Goal: Task Accomplishment & Management: Manage account settings

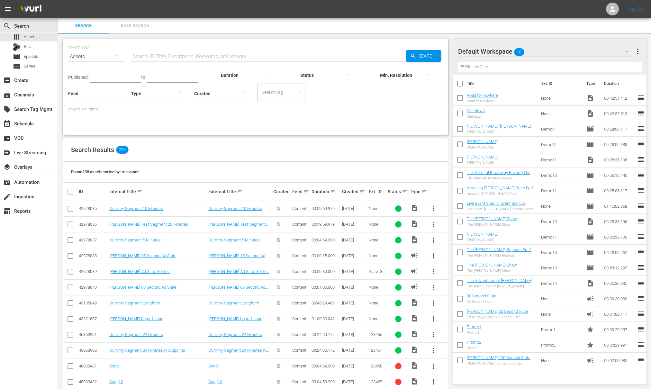
click at [179, 55] on input "text" at bounding box center [268, 56] width 275 height 15
click at [613, 8] on icon at bounding box center [612, 8] width 5 height 5
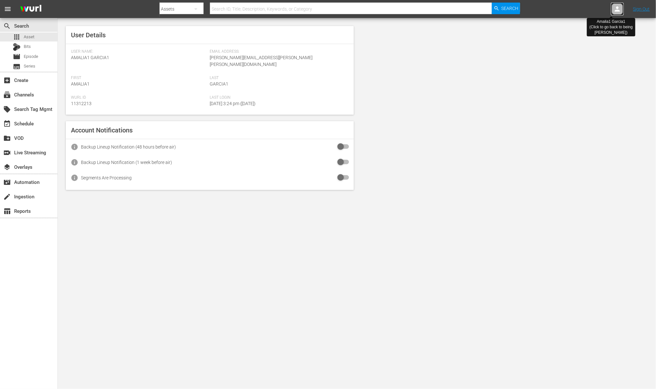
click at [619, 8] on icon at bounding box center [617, 8] width 5 height 5
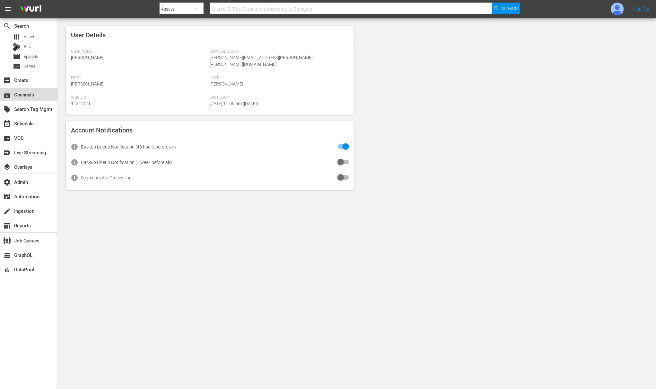
click at [39, 98] on div "subscriptions Channels" at bounding box center [29, 94] width 58 height 13
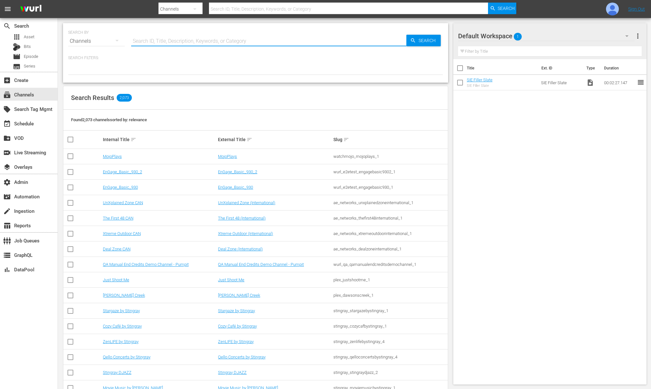
click at [154, 41] on input "text" at bounding box center [268, 40] width 275 height 15
paste input "cinedigm_entertainment_corp_lonestar_1"
type input "cinedigm_entertainment_corp_lonestar_1"
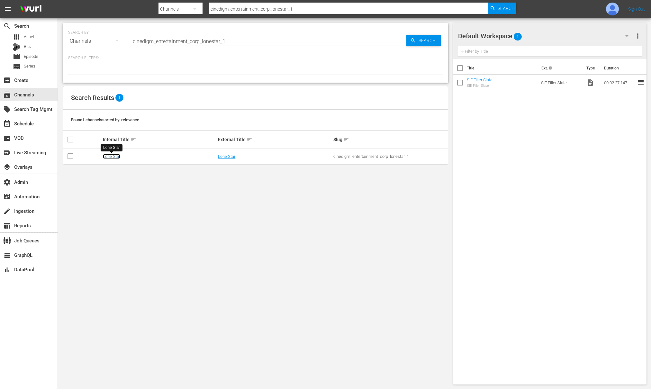
click at [117, 154] on link "Lone Star" at bounding box center [111, 156] width 17 height 5
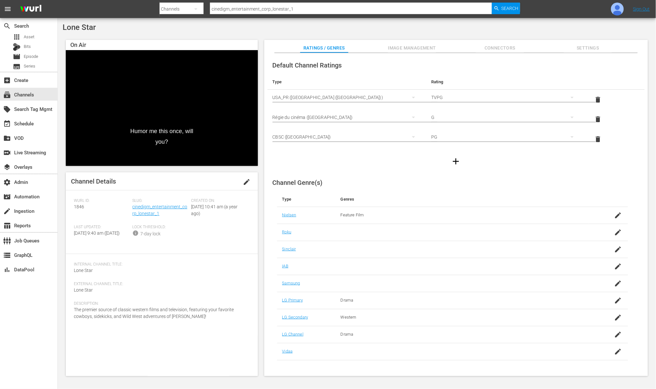
click at [596, 51] on span "Settings" at bounding box center [588, 48] width 48 height 8
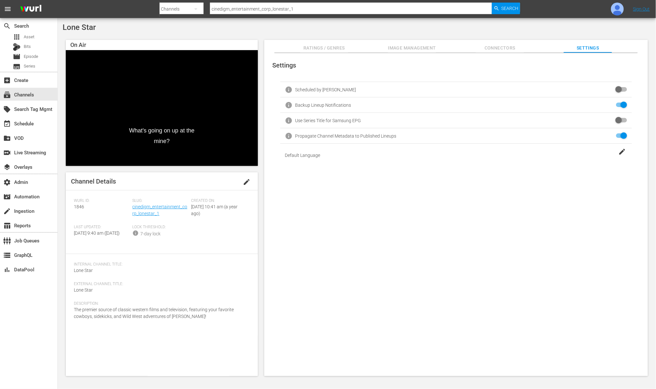
click at [505, 48] on span "Connectors" at bounding box center [500, 48] width 48 height 8
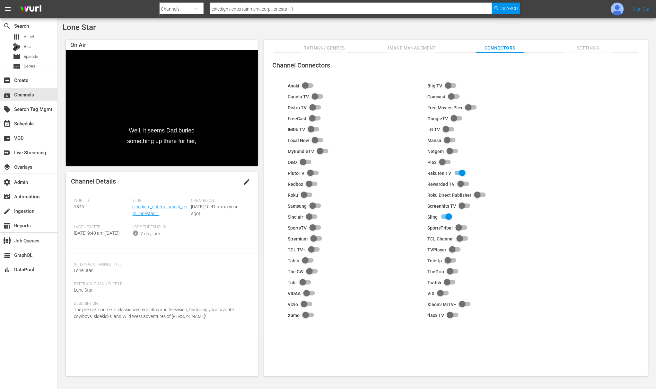
click at [418, 49] on span "Image Management" at bounding box center [412, 48] width 48 height 8
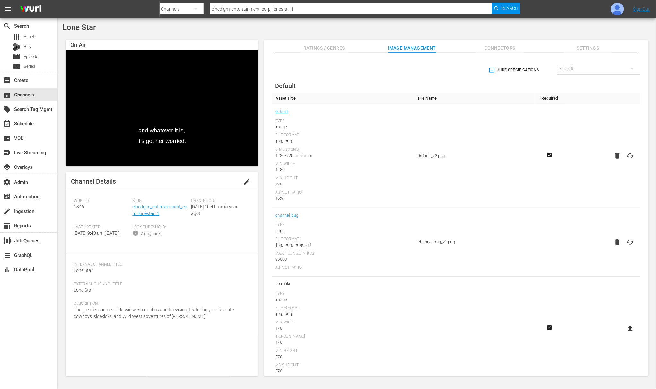
click at [335, 48] on span "Ratings / Genres" at bounding box center [324, 48] width 48 height 8
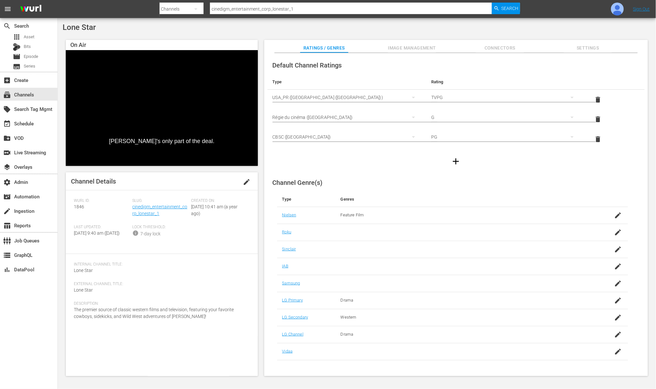
click at [404, 48] on span "Image Management" at bounding box center [412, 48] width 48 height 8
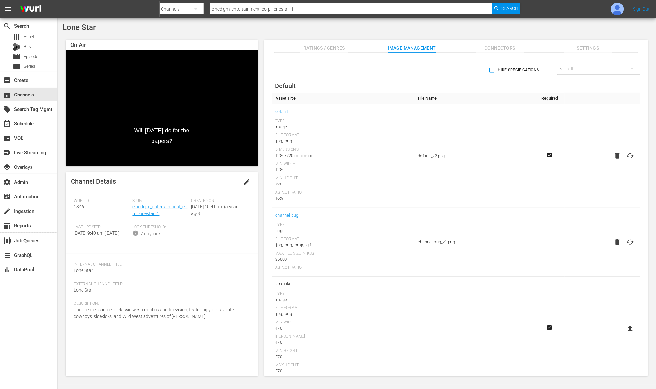
click at [491, 50] on span "Connectors" at bounding box center [500, 48] width 48 height 8
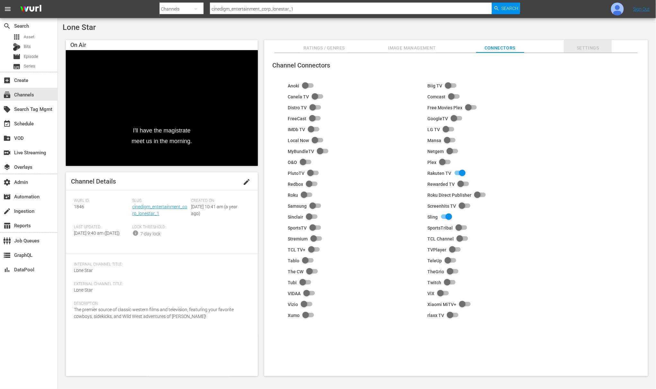
click at [585, 46] on span "Settings" at bounding box center [588, 48] width 48 height 8
